Goal: Transaction & Acquisition: Purchase product/service

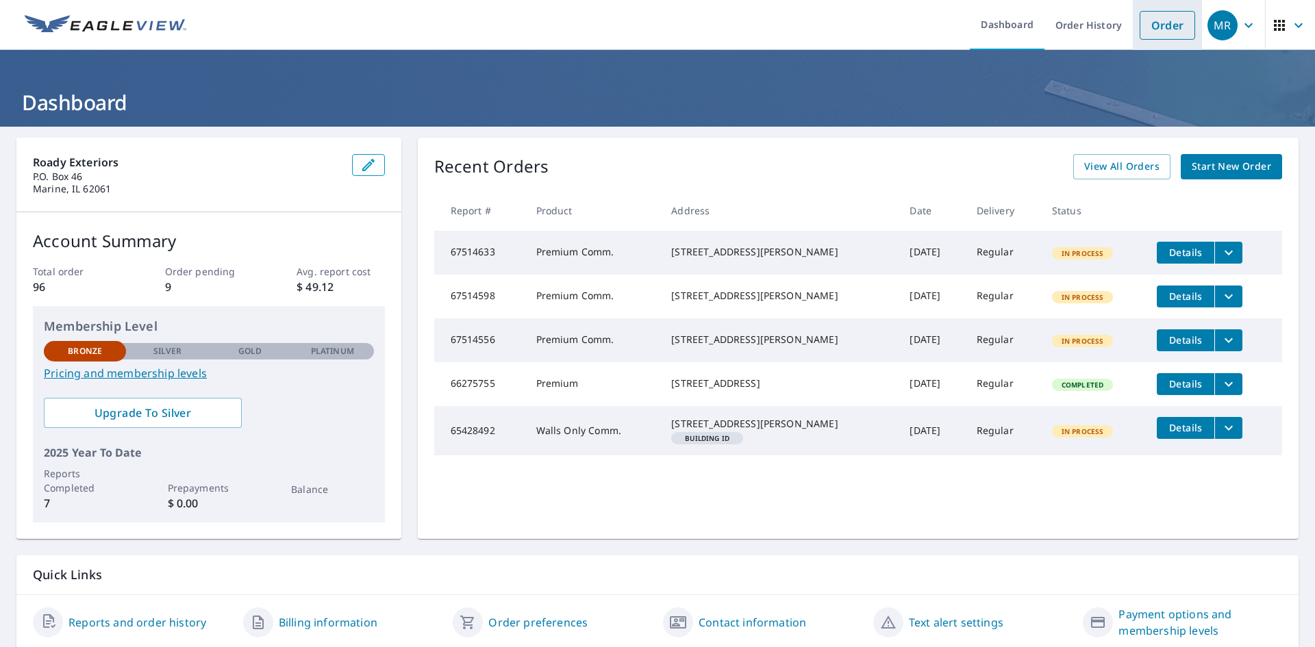
click at [1162, 25] on link "Order" at bounding box center [1167, 25] width 55 height 29
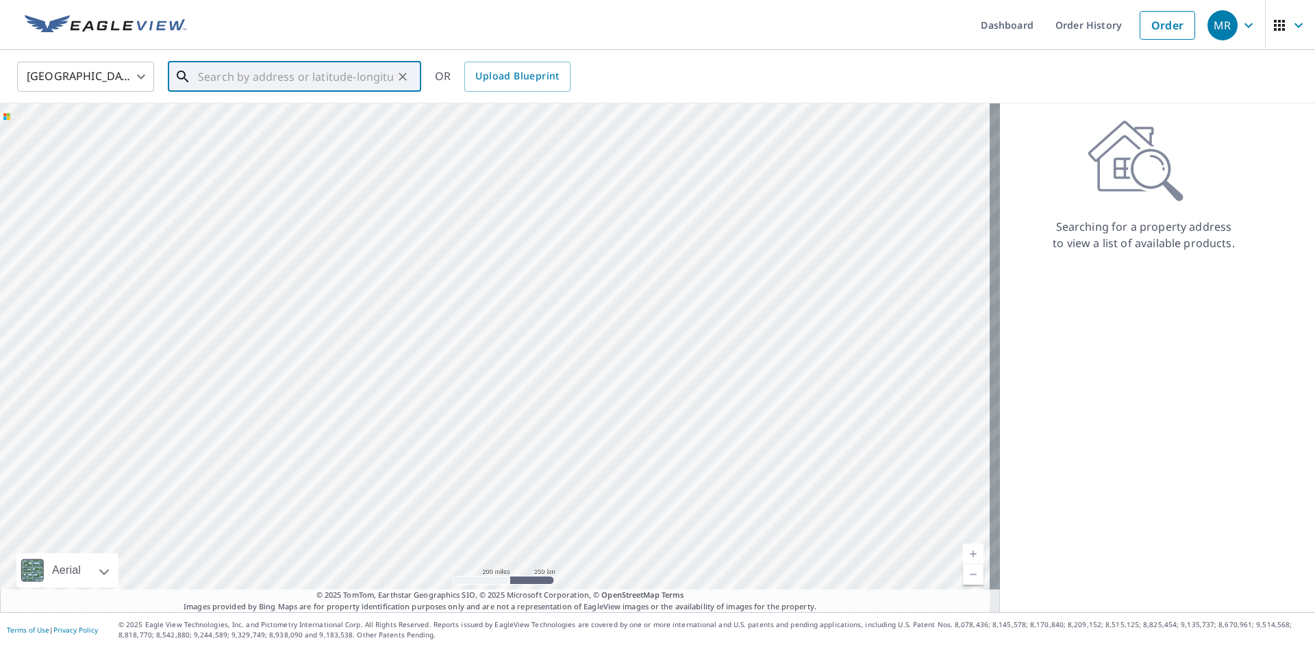
click at [332, 82] on input "text" at bounding box center [295, 77] width 195 height 38
click at [231, 122] on span "[STREET_ADDRESS]" at bounding box center [302, 116] width 215 height 16
type input "[STREET_ADDRESS]"
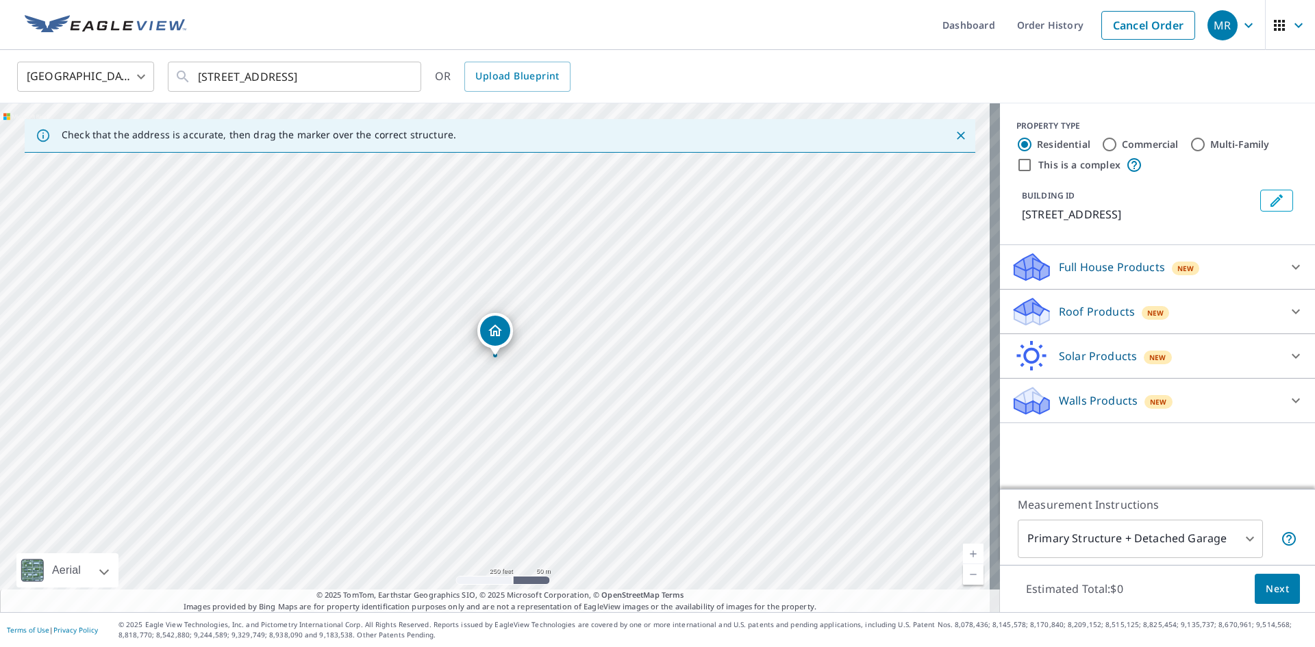
click at [1263, 310] on div "Roof Products New" at bounding box center [1145, 312] width 269 height 32
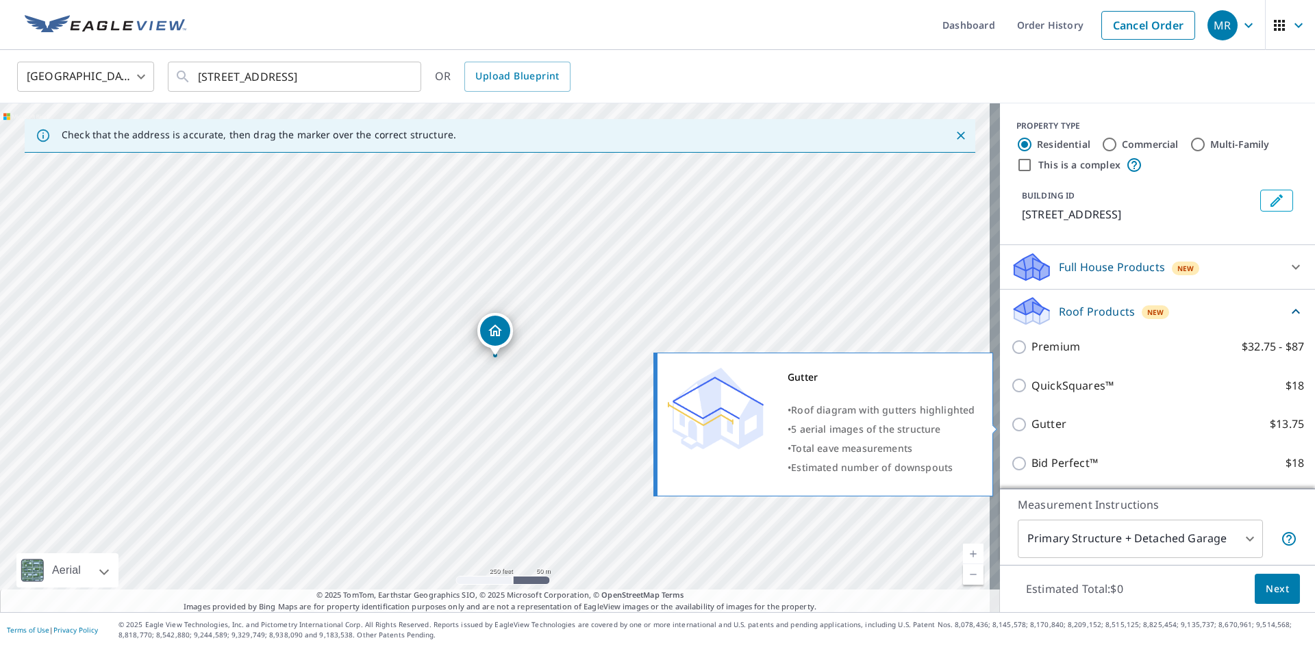
click at [1012, 421] on input "Gutter $13.75" at bounding box center [1021, 424] width 21 height 16
checkbox input "true"
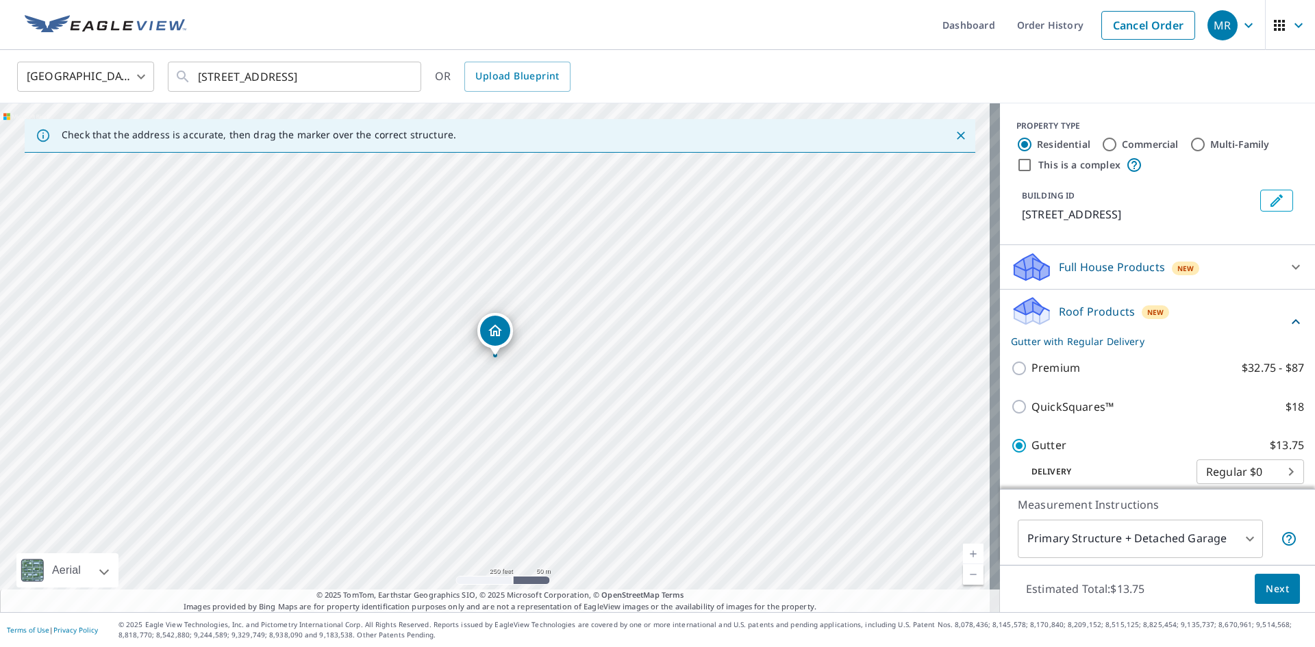
click at [1266, 589] on span "Next" at bounding box center [1277, 589] width 23 height 17
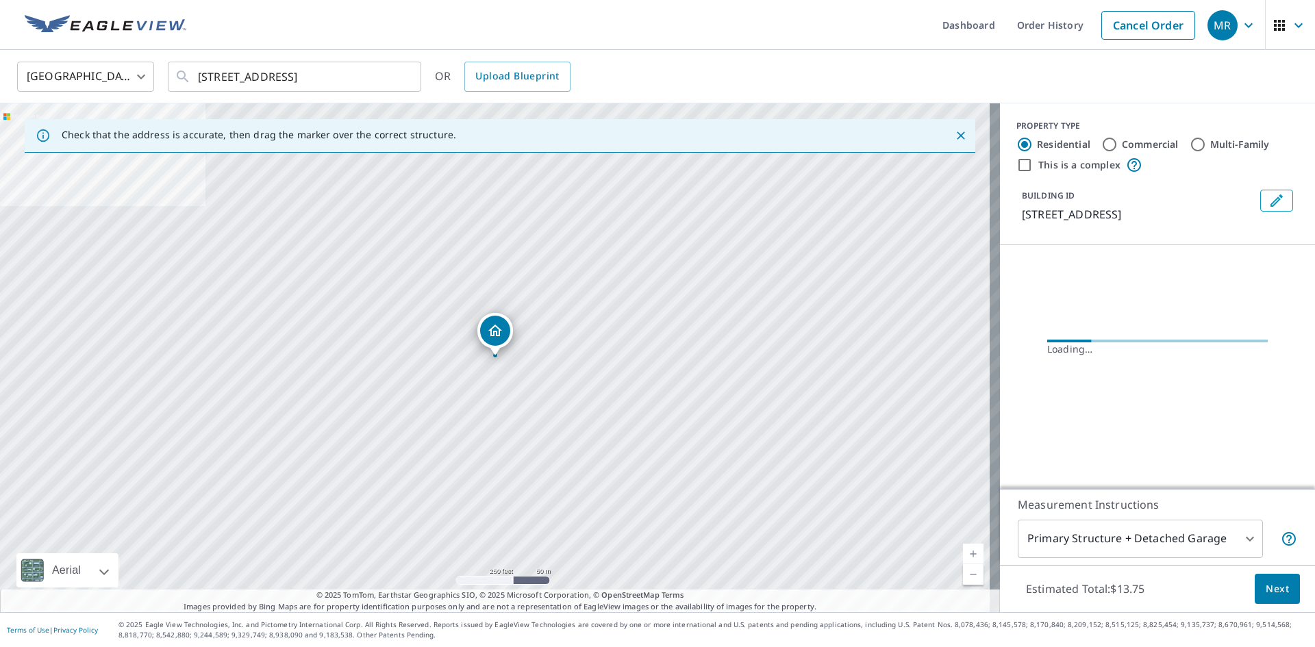
click at [965, 558] on link "Current Level 17, Zoom In" at bounding box center [973, 554] width 21 height 21
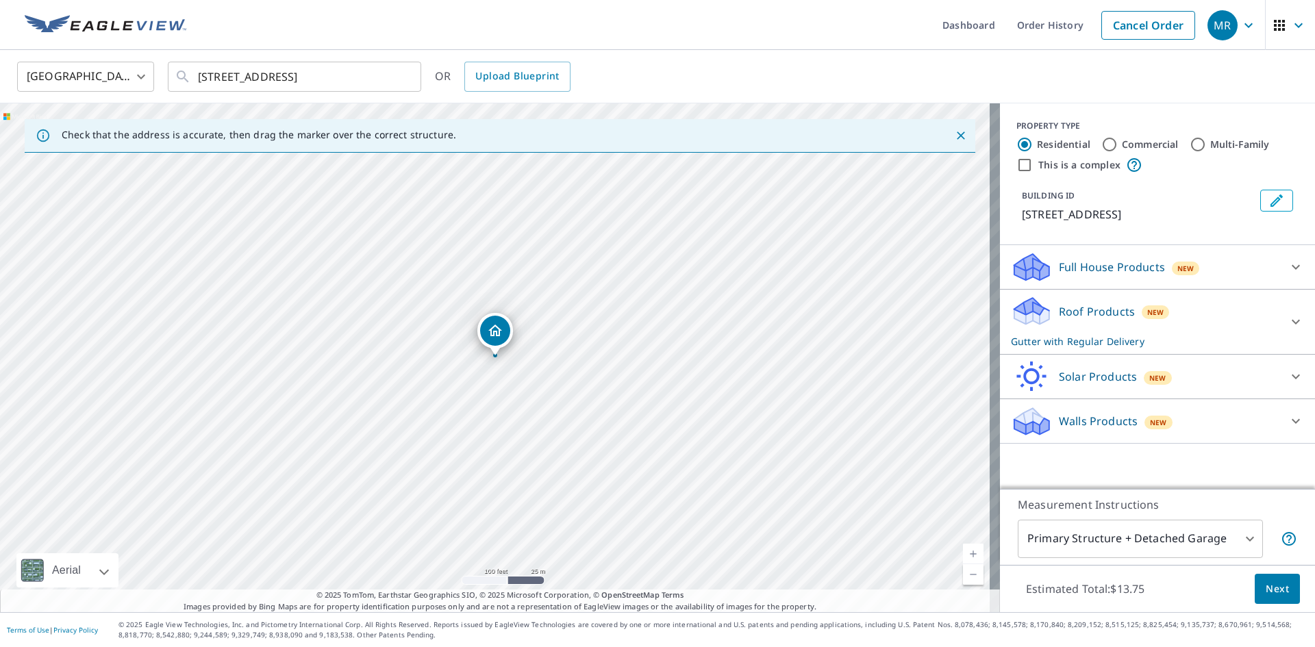
click at [965, 558] on link "Current Level 18, Zoom In" at bounding box center [973, 554] width 21 height 21
drag, startPoint x: 392, startPoint y: 425, endPoint x: 482, endPoint y: 438, distance: 91.4
click at [482, 438] on div "[STREET_ADDRESS]" at bounding box center [500, 357] width 1000 height 509
drag, startPoint x: 590, startPoint y: 342, endPoint x: 426, endPoint y: 320, distance: 165.2
click at [1280, 584] on button "Next" at bounding box center [1277, 589] width 45 height 31
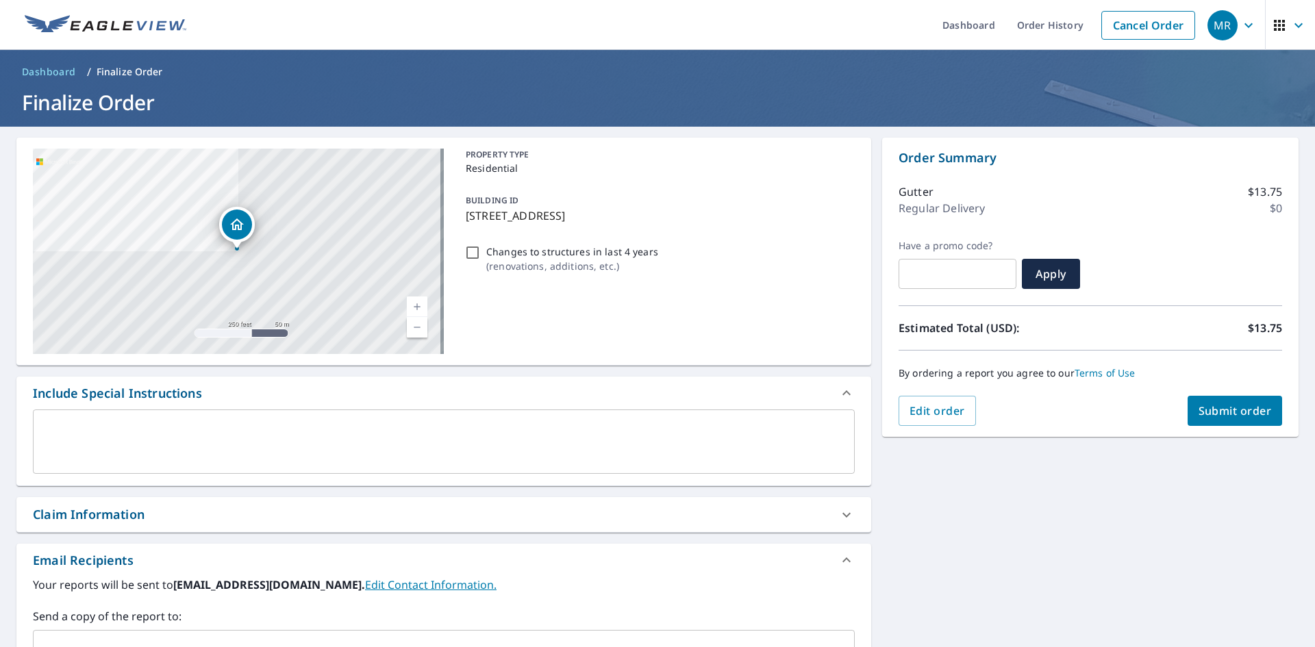
click at [1243, 409] on span "Submit order" at bounding box center [1235, 410] width 73 height 15
